Goal: Task Accomplishment & Management: Complete application form

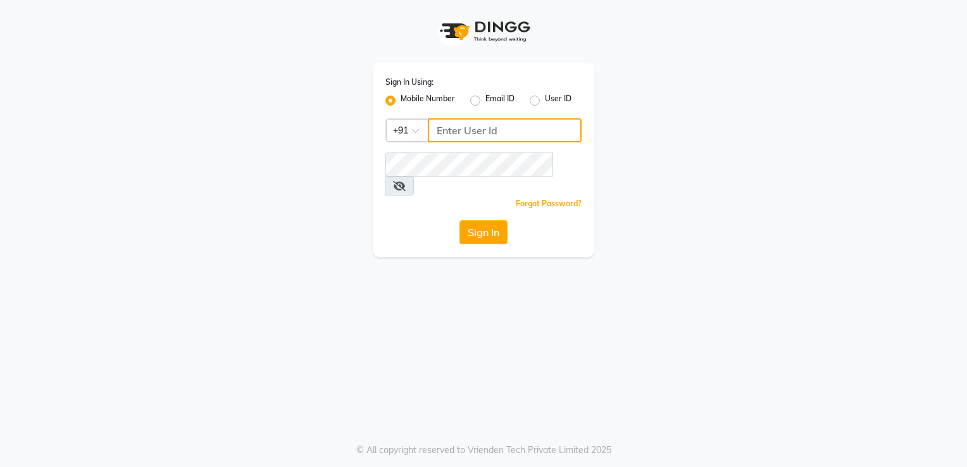
click at [462, 129] on input "Username" at bounding box center [505, 130] width 154 height 24
type input "9819669646"
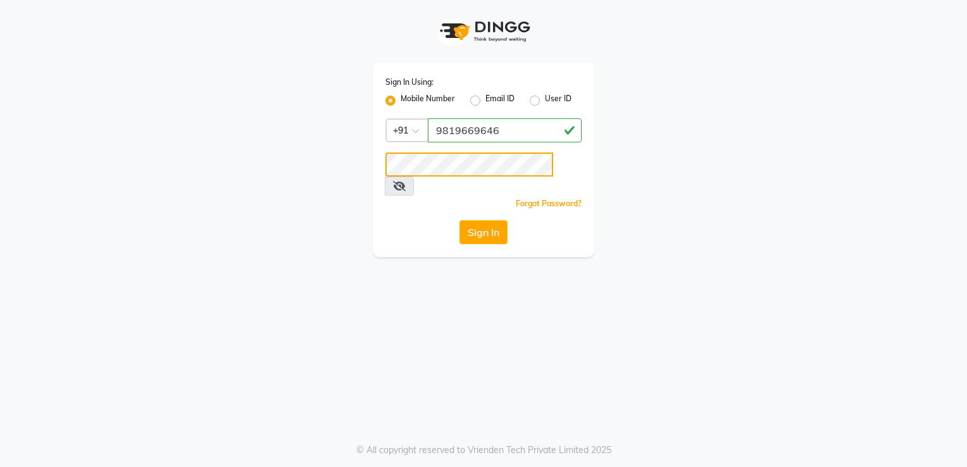
click at [460, 220] on button "Sign In" at bounding box center [484, 232] width 48 height 24
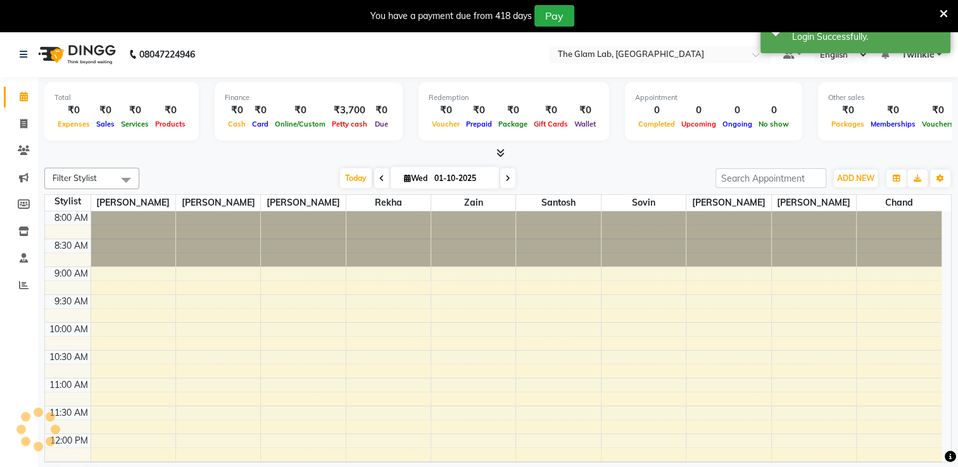
select select "en"
click at [20, 117] on span at bounding box center [24, 124] width 22 height 15
select select "service"
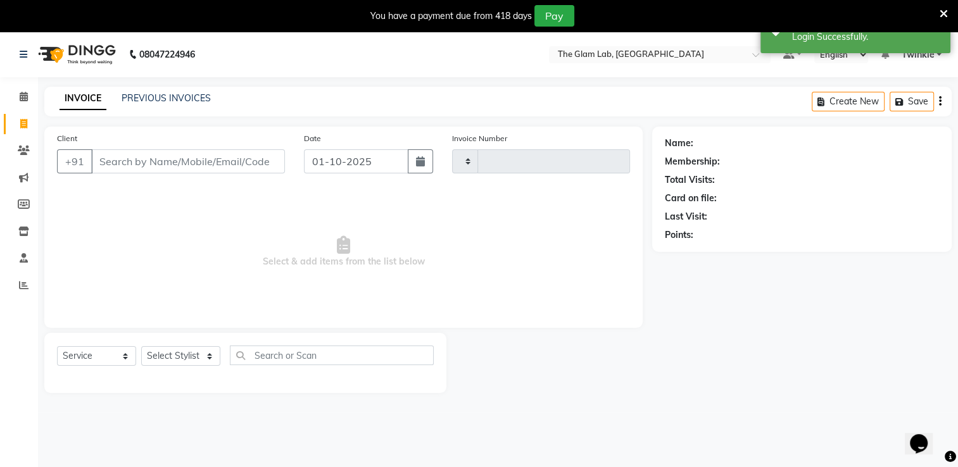
type input "0032"
select select "4136"
click at [157, 164] on input "Client" at bounding box center [188, 161] width 194 height 24
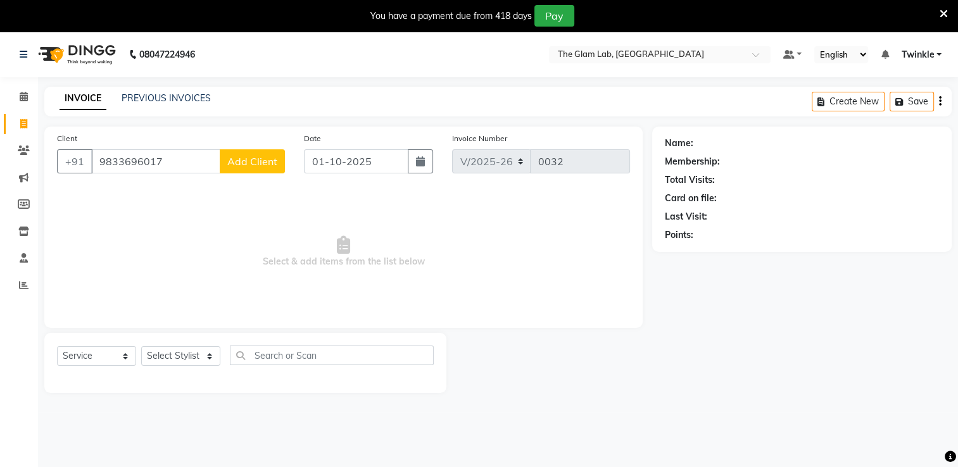
type input "9833696017"
click at [258, 164] on span "Add Client" at bounding box center [252, 161] width 50 height 13
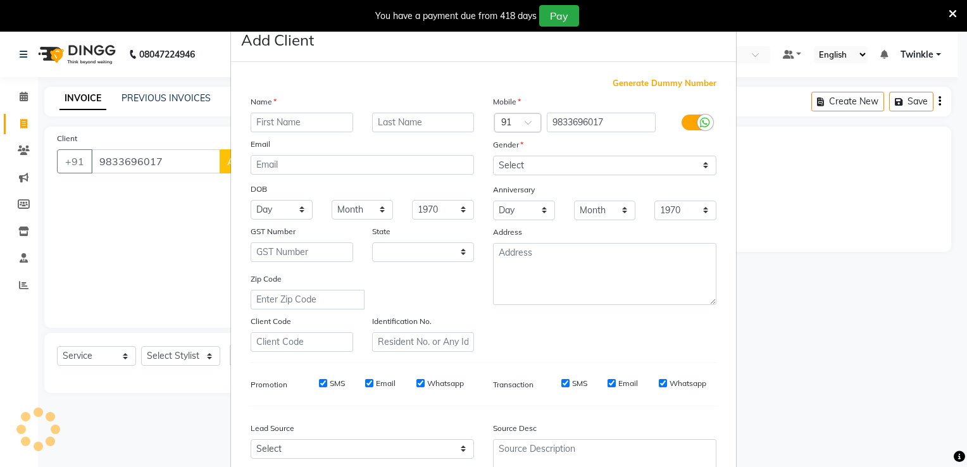
select select "22"
click at [276, 120] on input "text" at bounding box center [302, 123] width 103 height 20
type input "Ambujja"
click at [403, 123] on input "text" at bounding box center [423, 123] width 103 height 20
type input "ahuja"
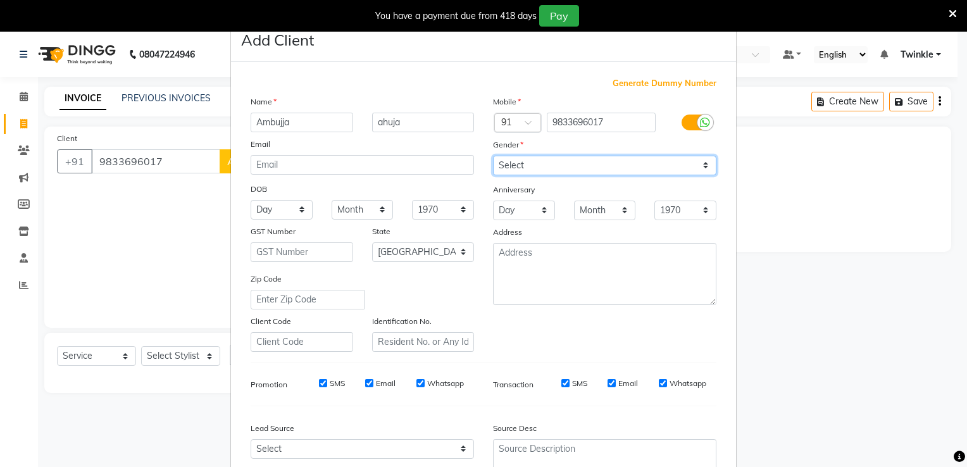
click at [562, 169] on select "Select [DEMOGRAPHIC_DATA] [DEMOGRAPHIC_DATA] Other Prefer Not To Say" at bounding box center [604, 166] width 223 height 20
select select "[DEMOGRAPHIC_DATA]"
click at [493, 156] on select "Select [DEMOGRAPHIC_DATA] [DEMOGRAPHIC_DATA] Other Prefer Not To Say" at bounding box center [604, 166] width 223 height 20
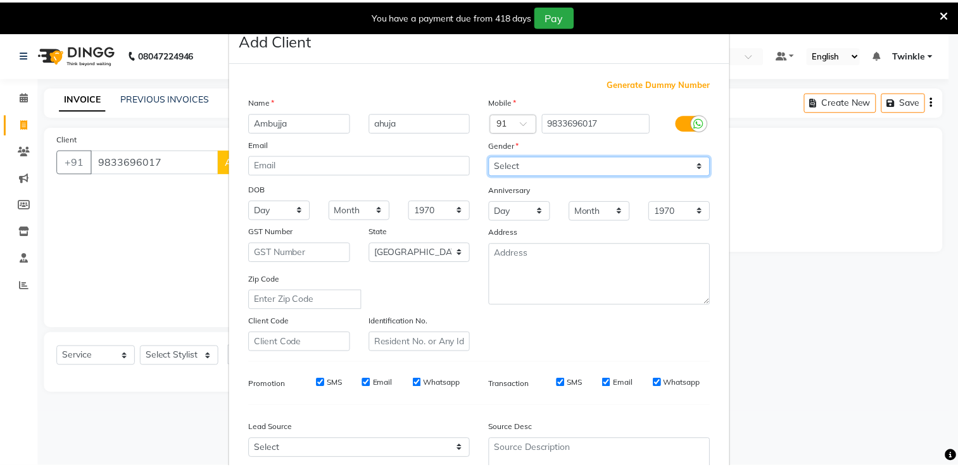
scroll to position [123, 0]
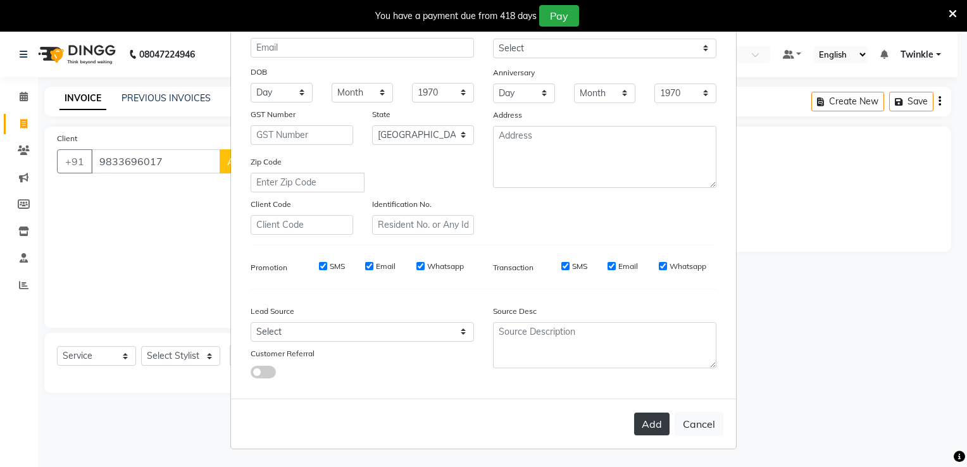
click at [638, 420] on button "Add" at bounding box center [651, 424] width 35 height 23
select select
select select "null"
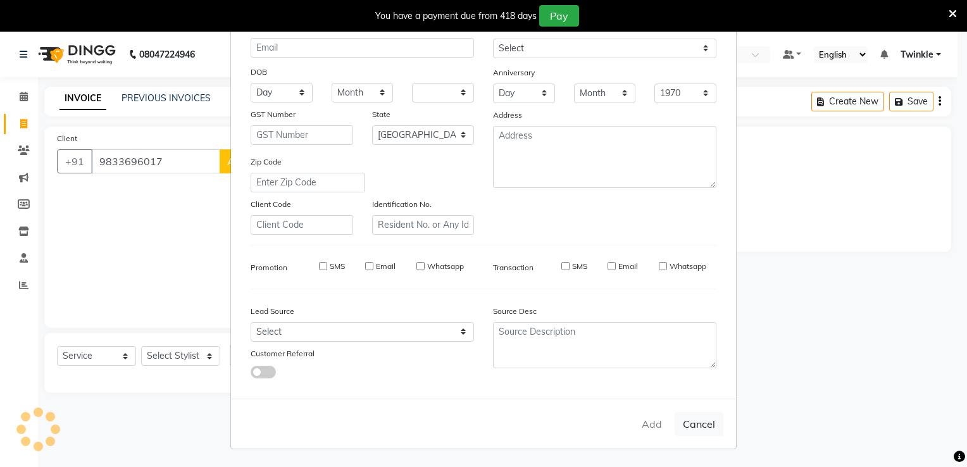
select select
checkbox input "false"
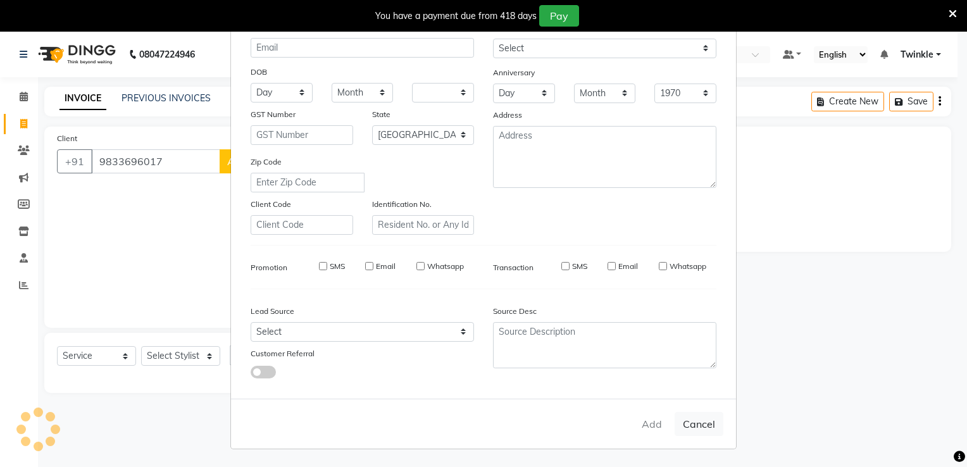
checkbox input "false"
